Goal: Information Seeking & Learning: Learn about a topic

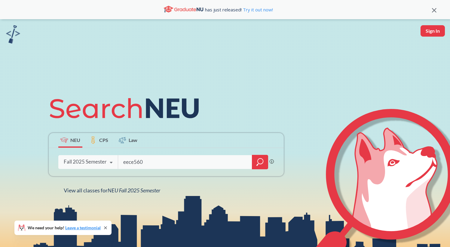
type input "eece5605"
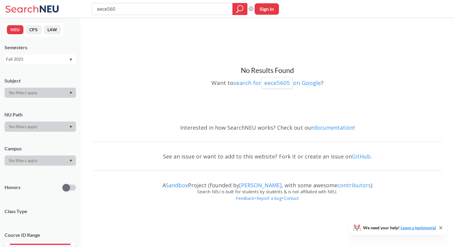
type input "eece5606"
click at [57, 58] on div "Fall 2025" at bounding box center [37, 59] width 63 height 7
click at [57, 88] on div "Summer 2 2025" at bounding box center [42, 89] width 68 height 7
click at [55, 59] on div "Summer 2 2025" at bounding box center [37, 59] width 63 height 7
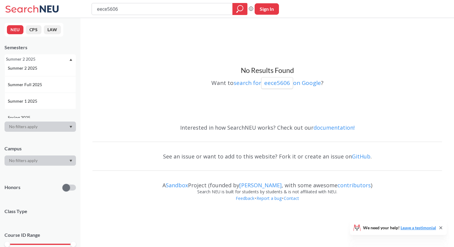
click at [47, 114] on div "Spring 2025" at bounding box center [42, 117] width 68 height 7
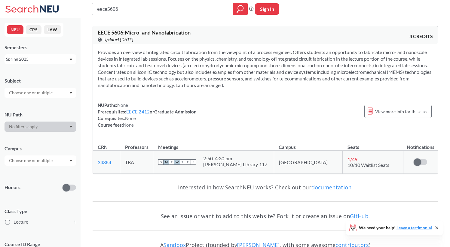
click at [376, 118] on div "View more info for this class" at bounding box center [397, 111] width 67 height 19
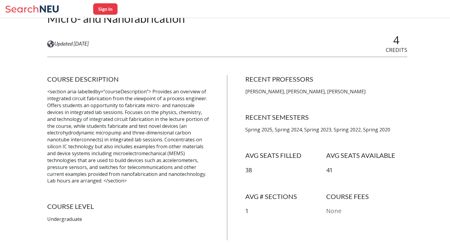
scroll to position [76, 0]
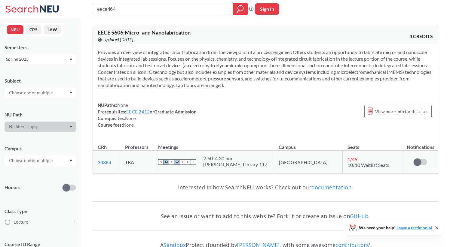
type input "eece4646"
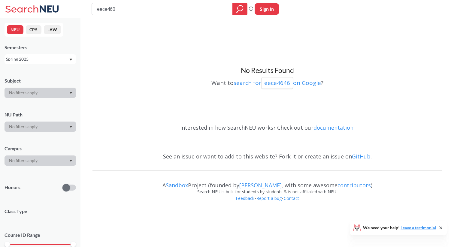
type input "eece4606"
click at [47, 63] on div "Spring 2025" at bounding box center [41, 59] width 72 height 10
click at [47, 73] on div "Fall 2025" at bounding box center [42, 72] width 68 height 7
type input "eece4646"
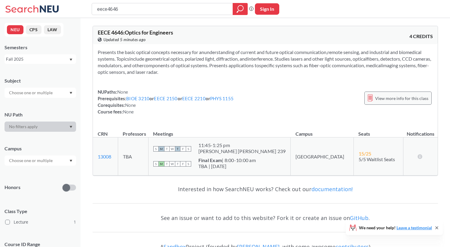
click at [381, 98] on span "View more info for this class" at bounding box center [401, 99] width 53 height 8
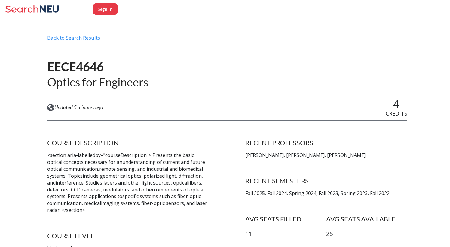
scroll to position [11, 0]
